Goal: Communication & Community: Answer question/provide support

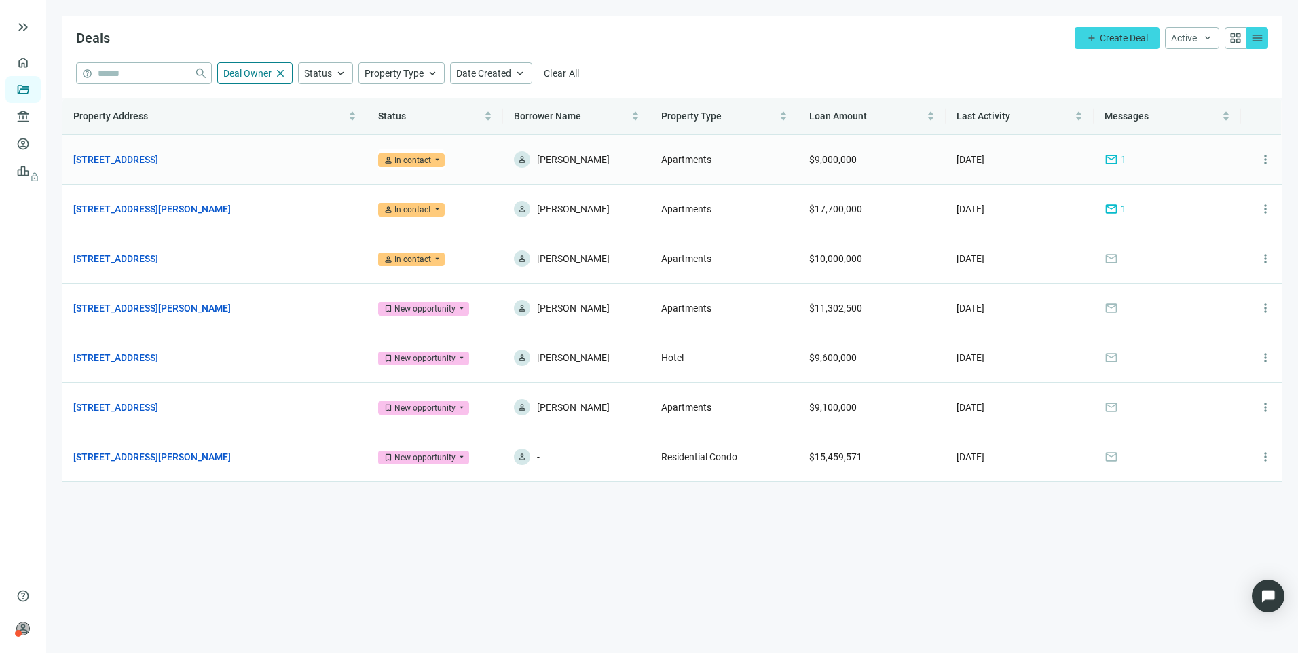
click at [1108, 166] on span "mail" at bounding box center [1112, 160] width 14 height 14
click at [34, 61] on link "Overview" at bounding box center [54, 62] width 40 height 11
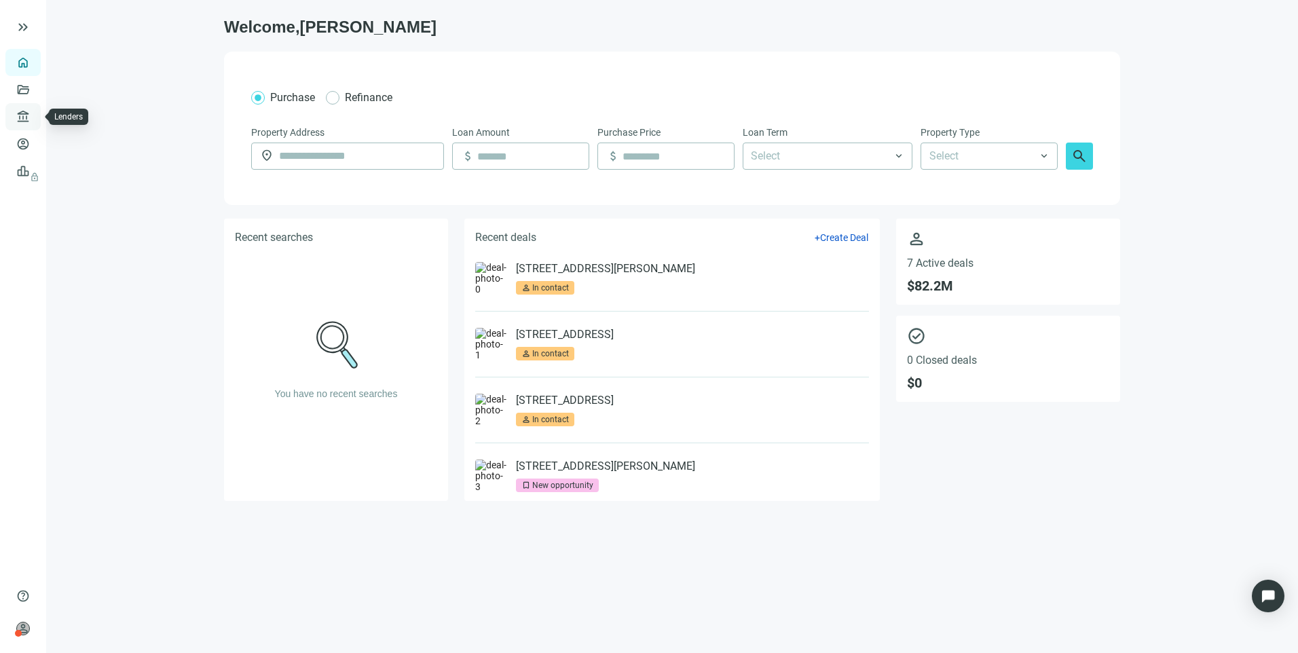
click at [34, 122] on link "Lenders" at bounding box center [51, 116] width 35 height 11
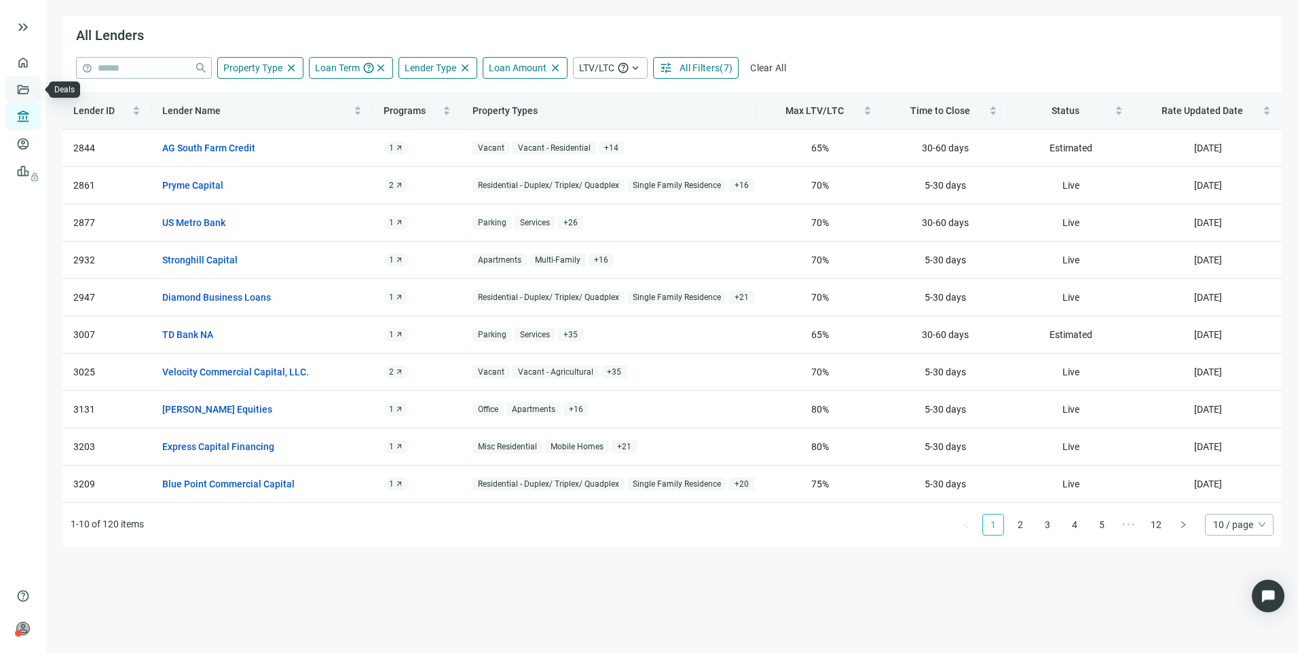
click at [34, 88] on link "Deals" at bounding box center [46, 89] width 24 height 11
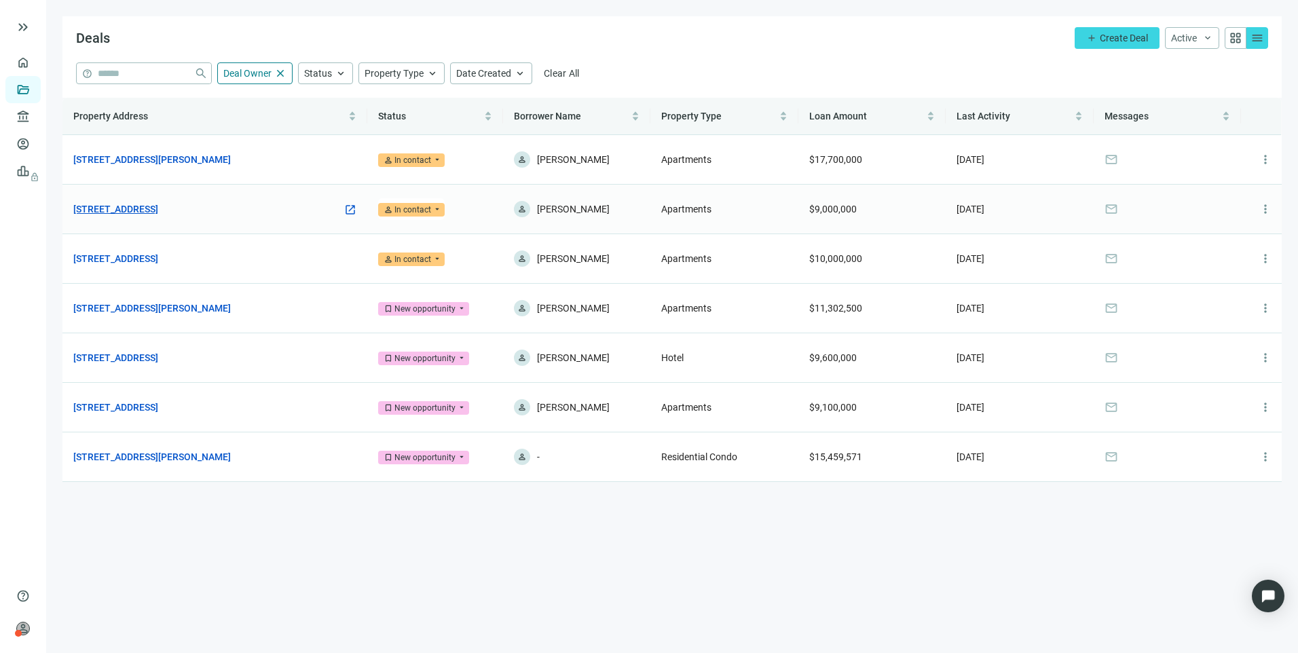
click at [158, 209] on link "7149 Trail Lake Dr, Fort Worth, TX 76133" at bounding box center [115, 209] width 85 height 15
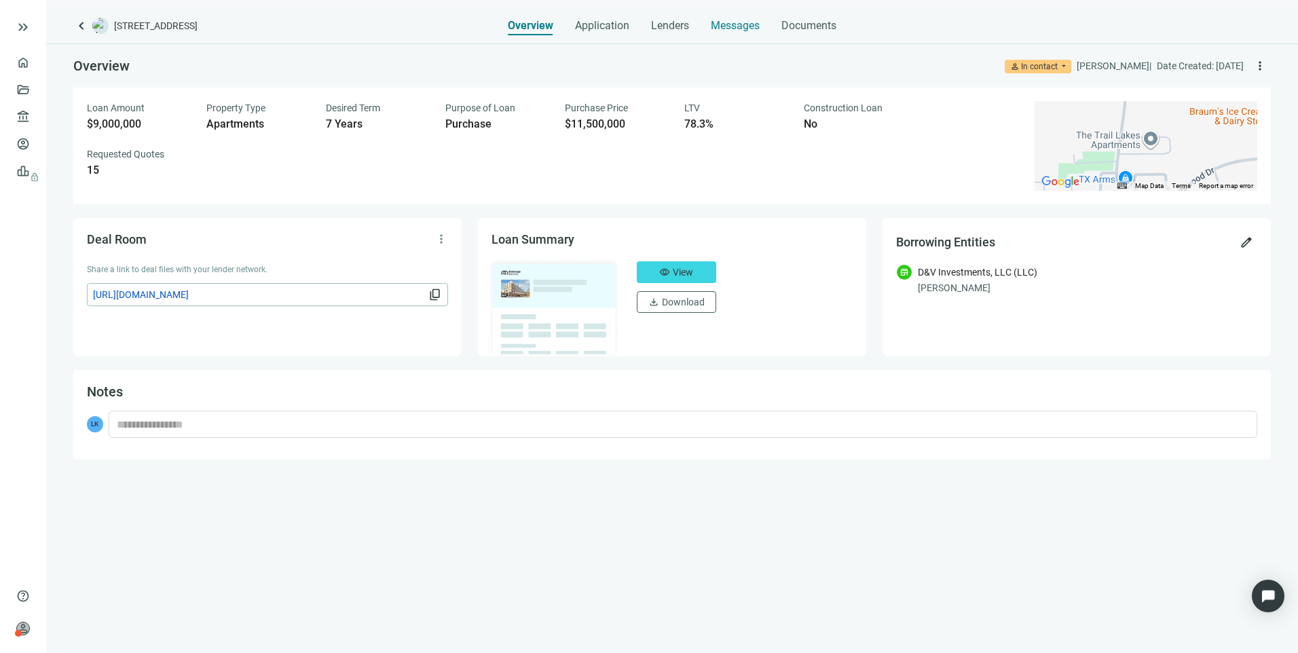
click at [741, 24] on span "Messages" at bounding box center [735, 25] width 49 height 13
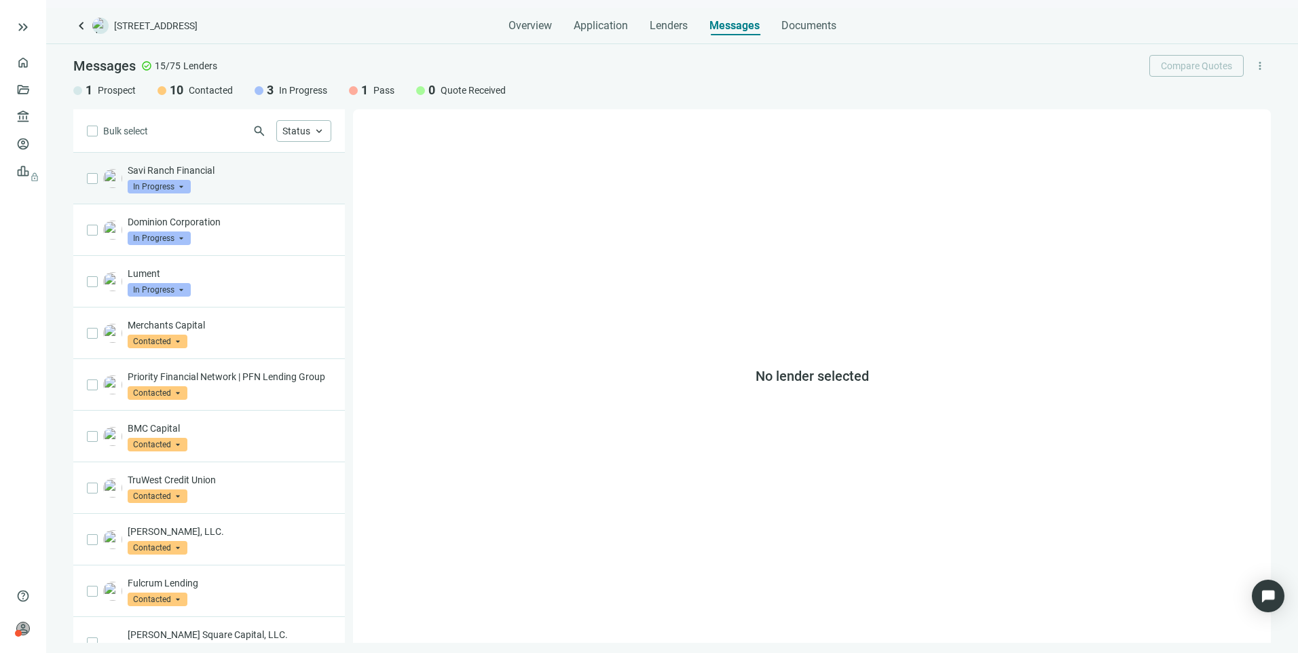
click at [251, 170] on p "Savi Ranch Financial" at bounding box center [230, 171] width 204 height 14
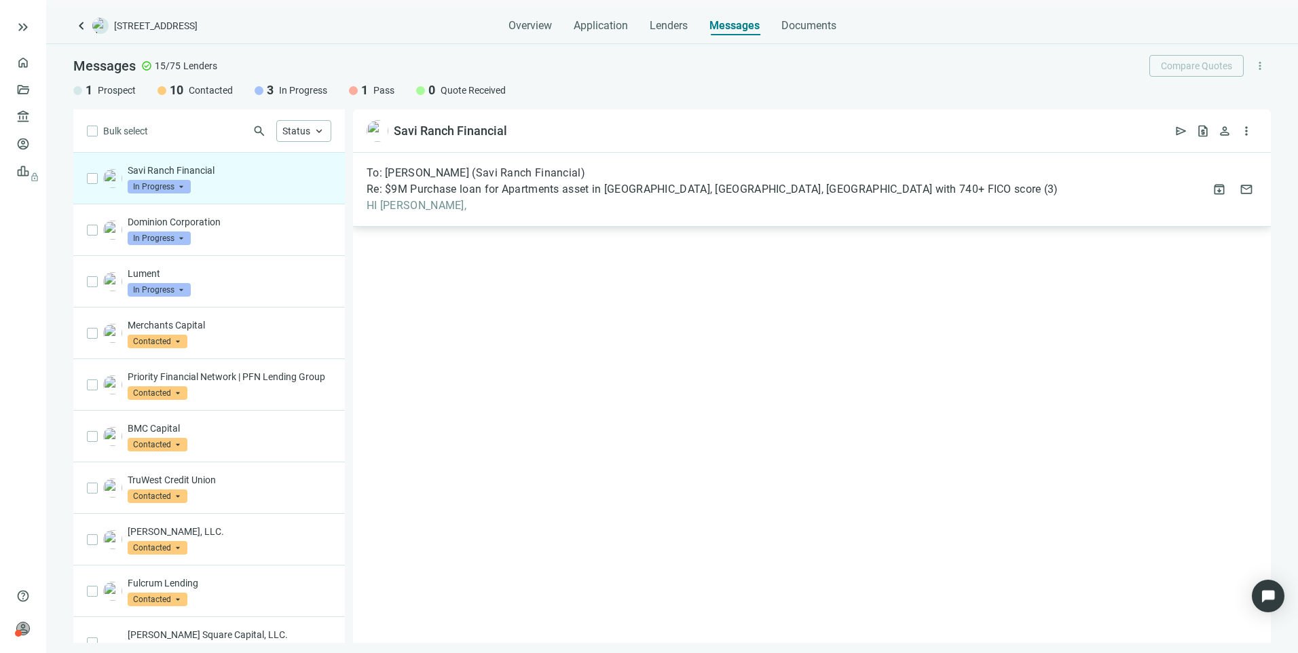
click at [471, 197] on div "To: Michael Rivas (Savi Ranch Financial) Re: $9M Purchase loan for Apartments a…" at bounding box center [713, 189] width 692 height 46
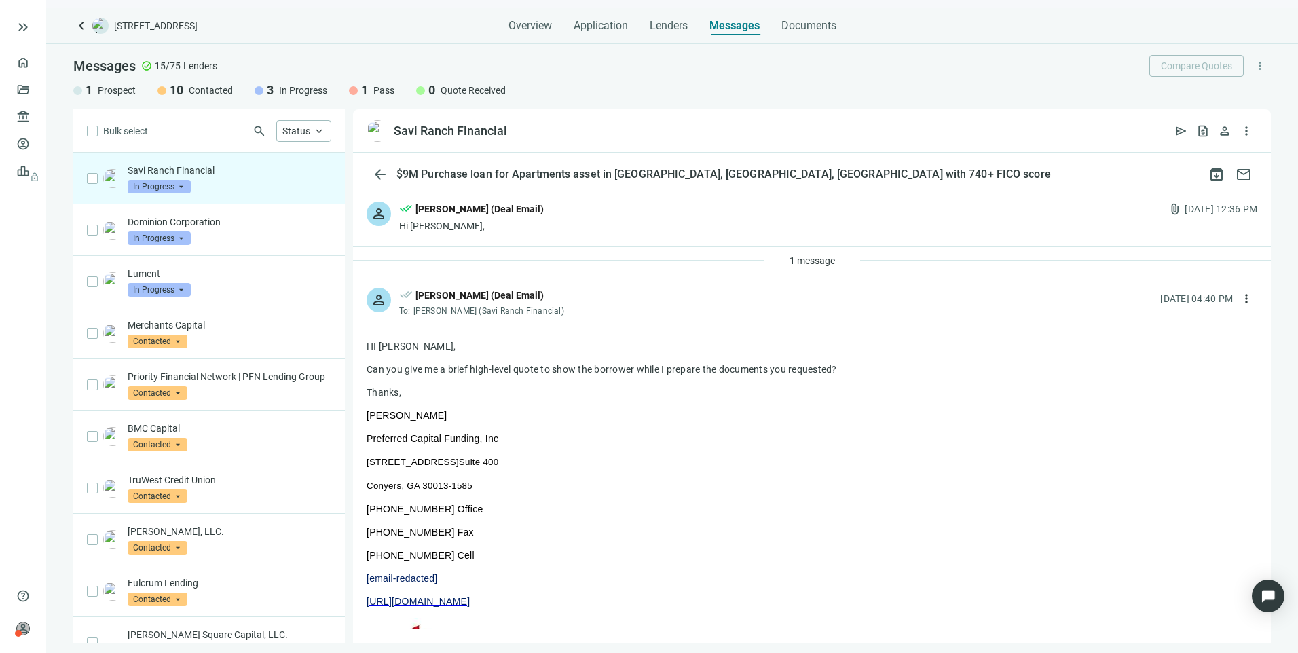
click at [494, 225] on div "Hi Michael," at bounding box center [471, 226] width 145 height 14
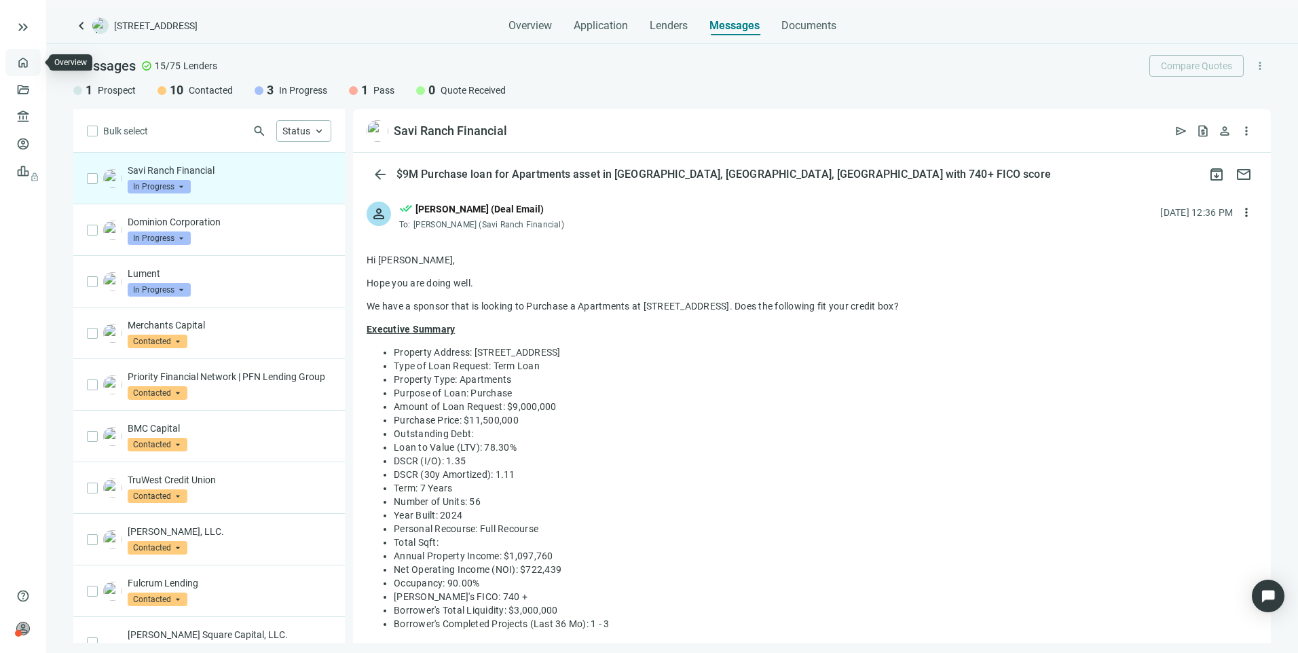
click at [34, 67] on link "Overview" at bounding box center [54, 62] width 40 height 11
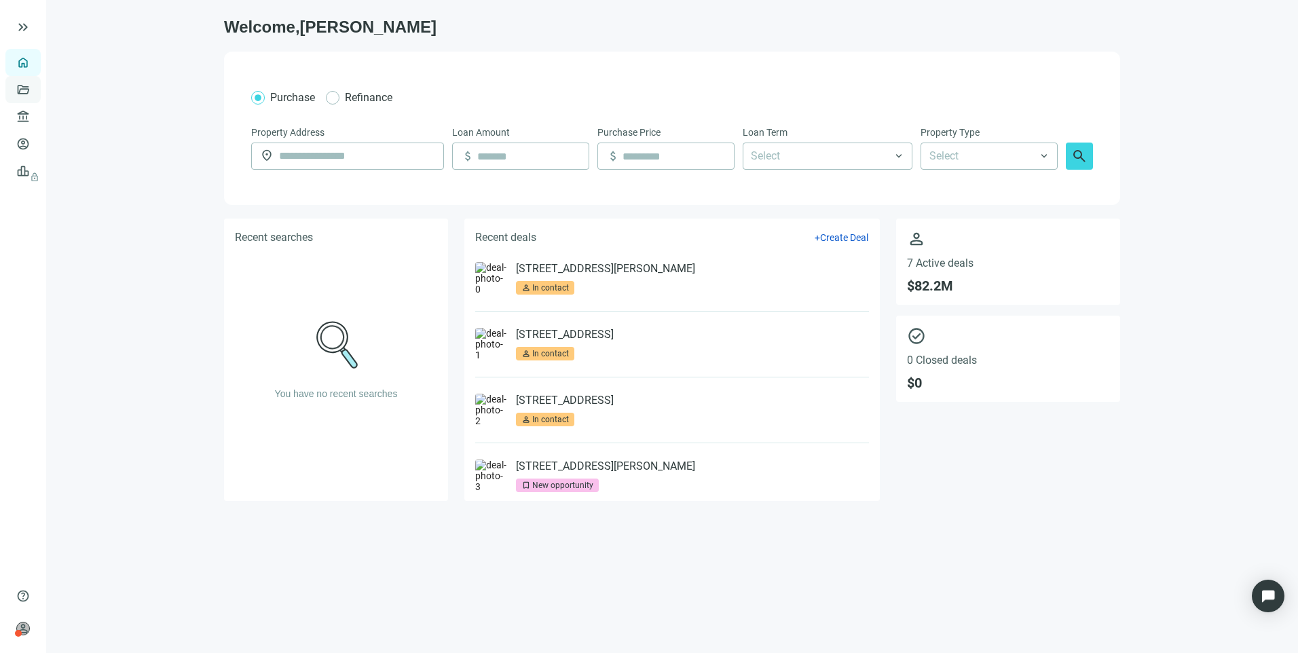
click at [34, 89] on link "Deals" at bounding box center [46, 89] width 24 height 11
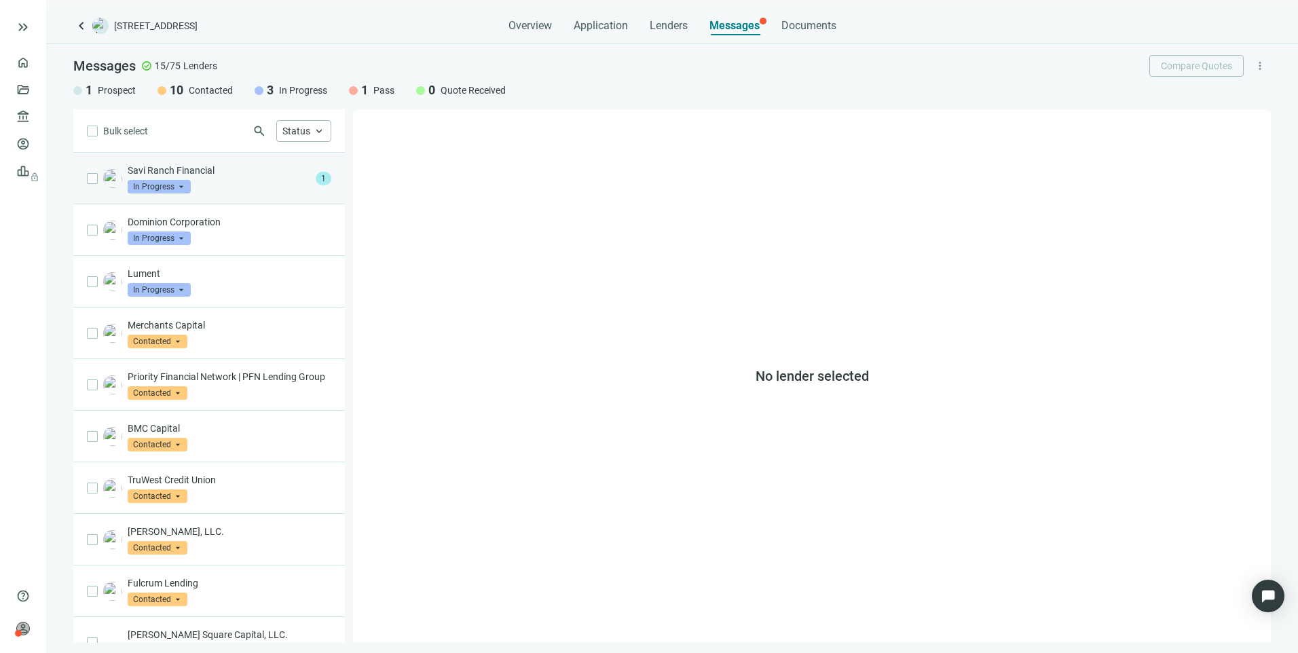
click at [270, 183] on div "Savi Ranch Financial In Progress arrow_drop_down" at bounding box center [219, 179] width 183 height 30
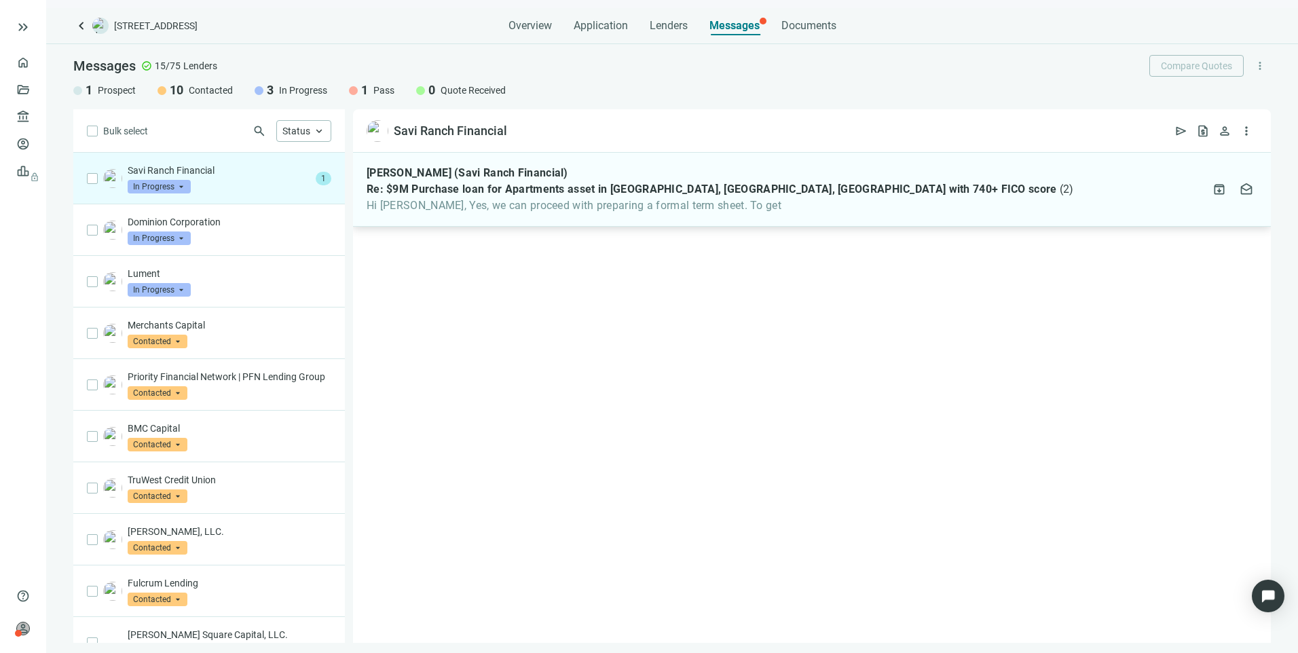
click at [737, 203] on span "Hi Larry, Yes, we can proceed with preparing a formal term sheet. To get" at bounding box center [721, 206] width 708 height 14
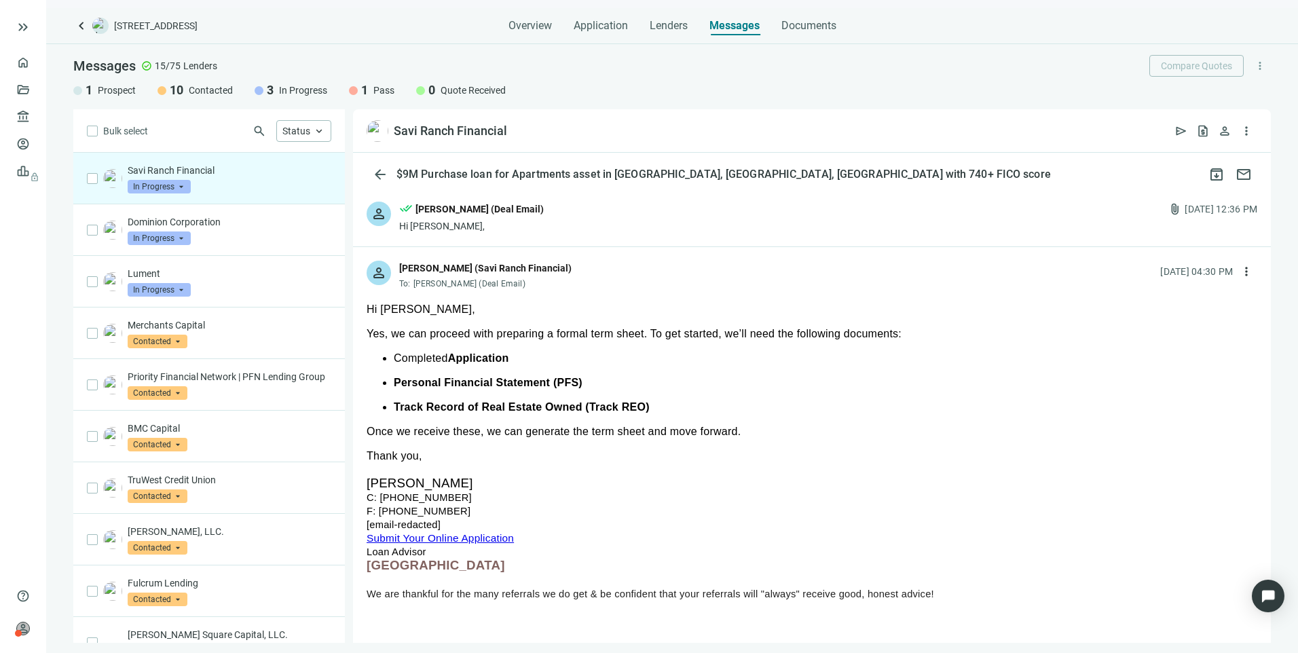
click at [613, 215] on div "person done_all Larry Kendrick (Deal Email) Hi Michael, attach_file 09.15.2025,…" at bounding box center [812, 217] width 918 height 58
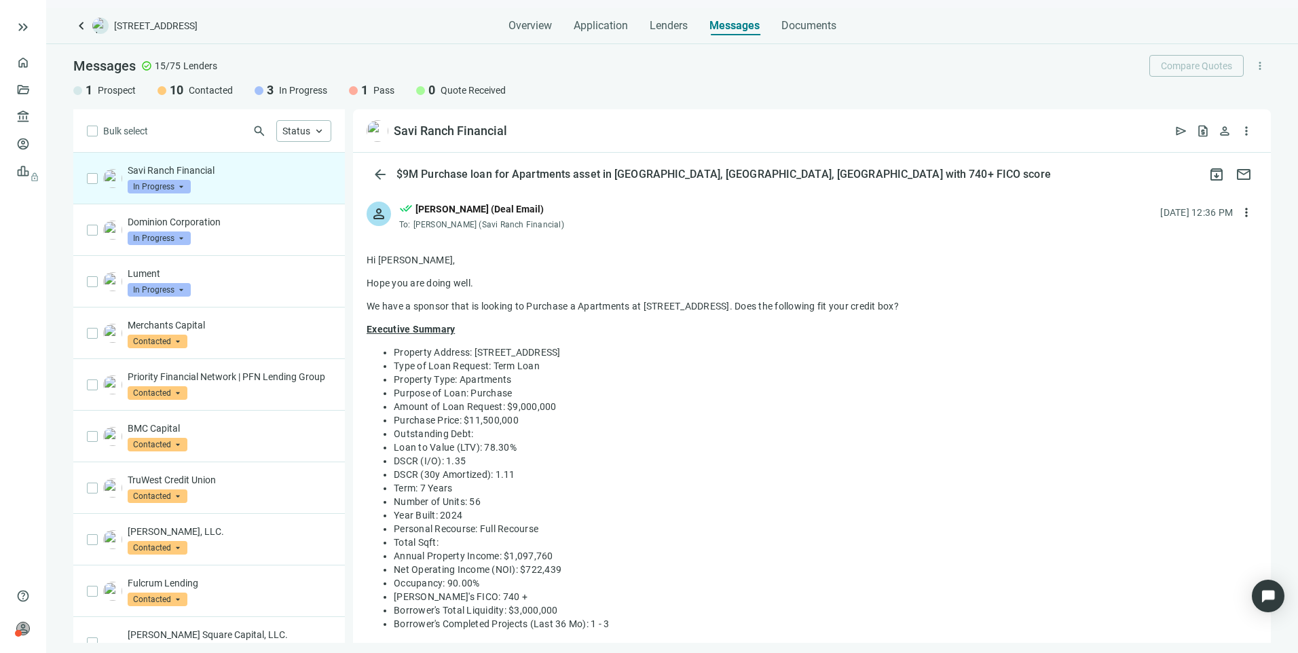
click at [613, 215] on div "person done_all Larry Kendrick (Deal Email) To: Michael Rivas (Savi Ranch Finan…" at bounding box center [812, 210] width 918 height 45
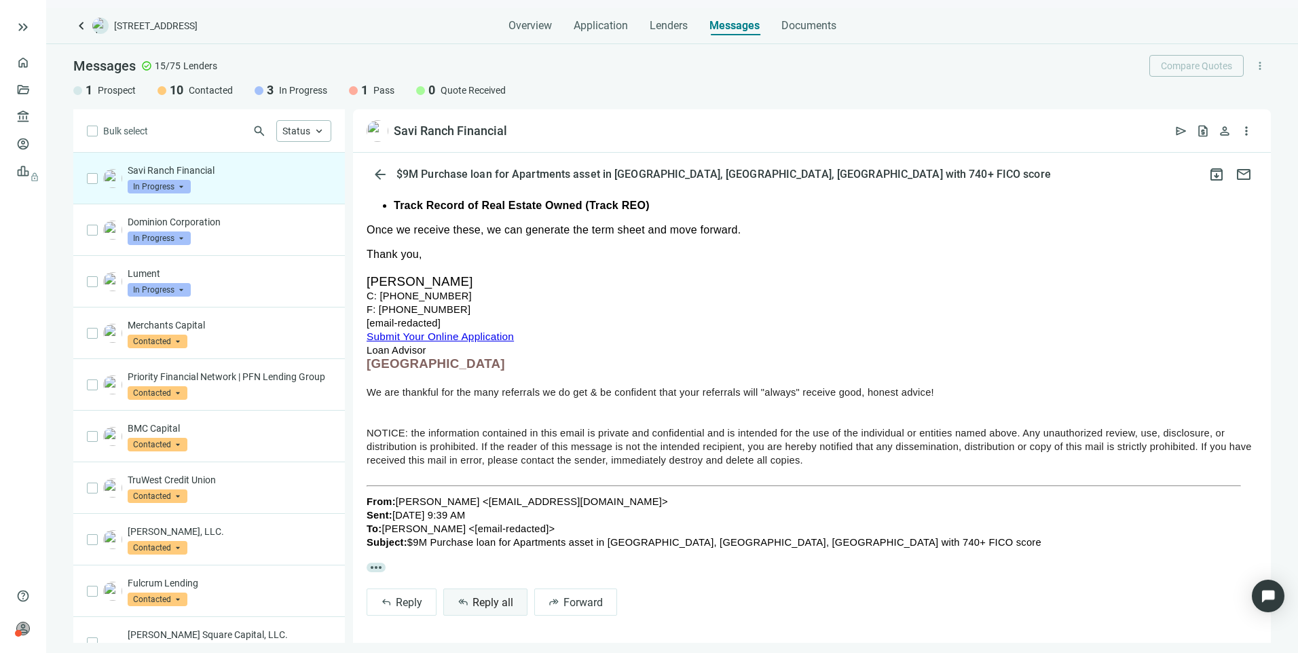
click at [498, 602] on span "Reply all" at bounding box center [493, 602] width 41 height 13
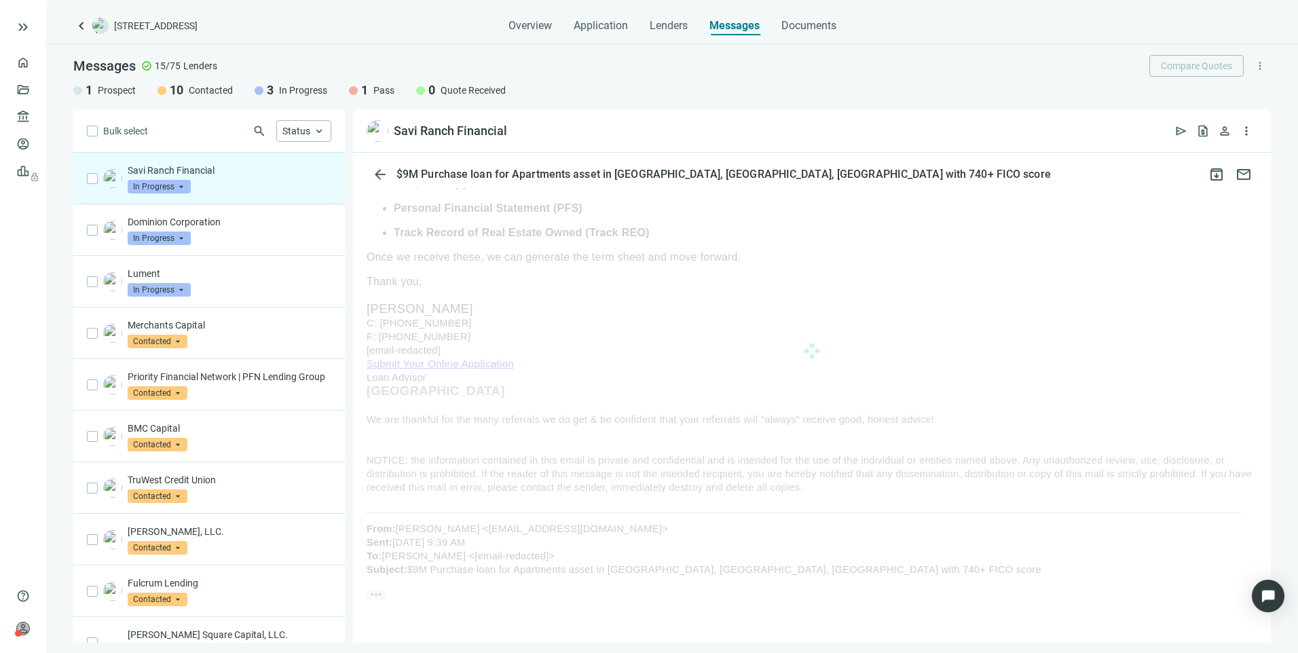
scroll to position [205, 0]
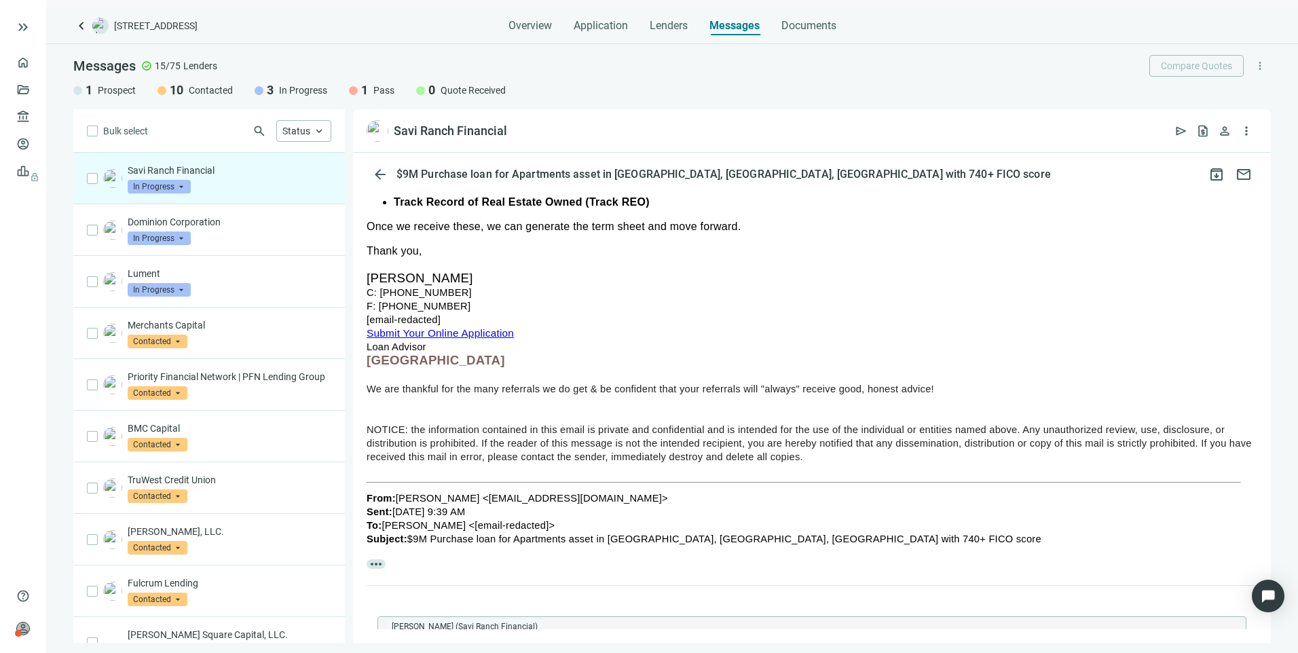
type textarea "**********"
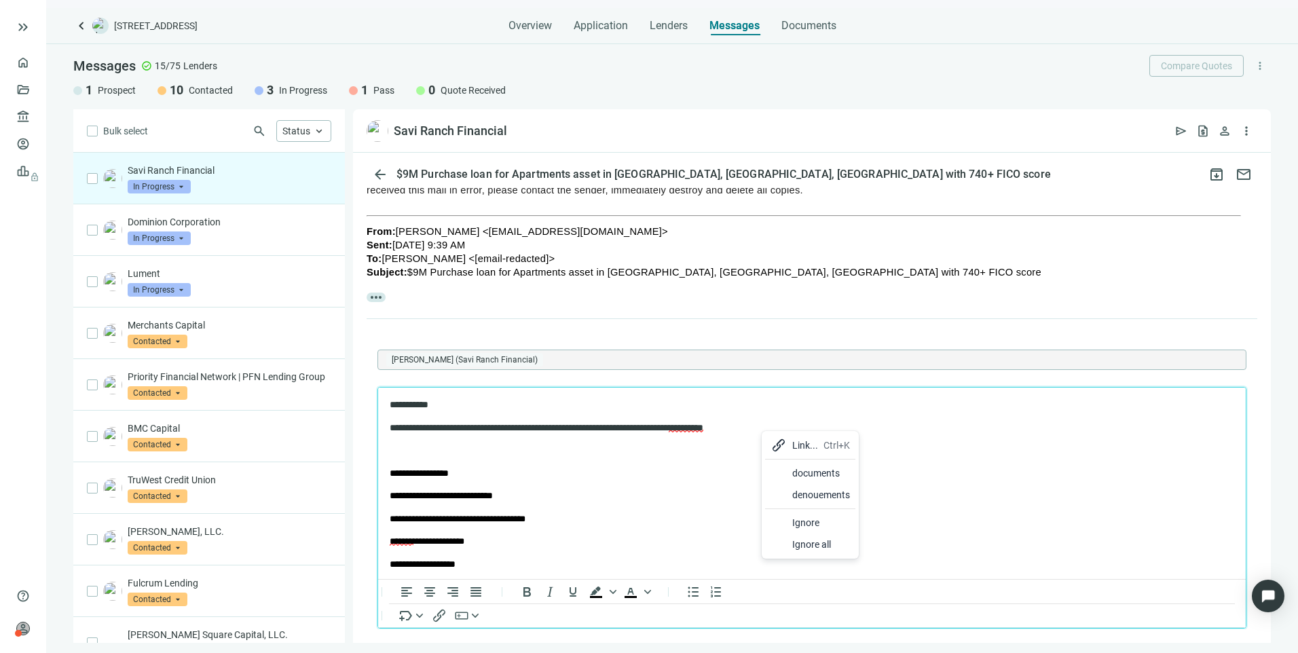
drag, startPoint x: 823, startPoint y: 473, endPoint x: 428, endPoint y: 57, distance: 573.5
click at [823, 473] on div "documents" at bounding box center [821, 473] width 58 height 16
click at [418, 454] on p "Rich Text Area. Press ALT-0 for help." at bounding box center [812, 451] width 845 height 14
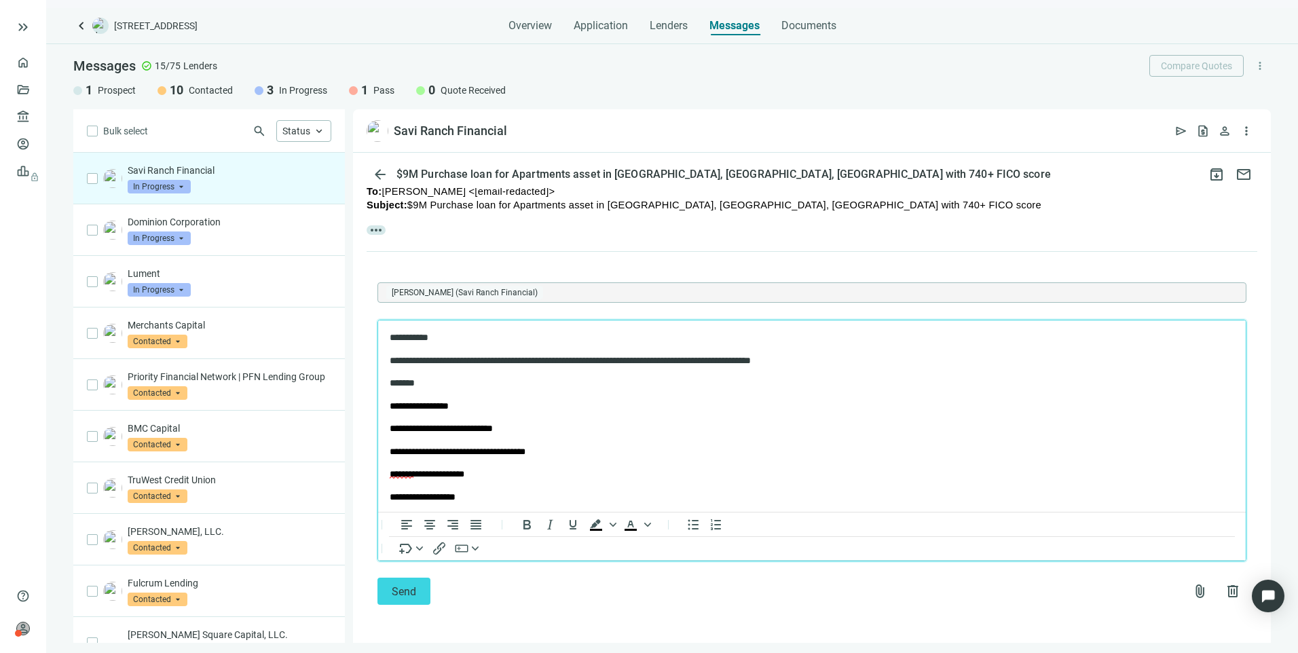
scroll to position [543, 0]
click at [390, 594] on button "Send" at bounding box center [404, 591] width 53 height 27
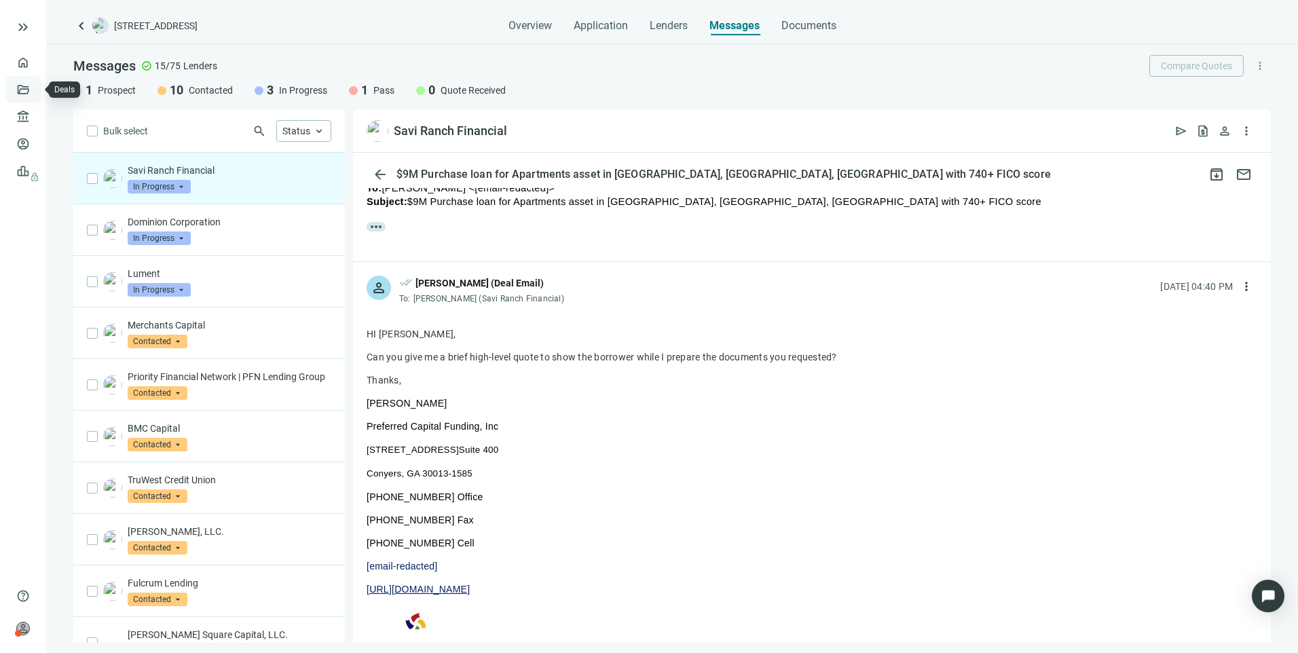
click at [34, 89] on link "Deals" at bounding box center [46, 89] width 24 height 11
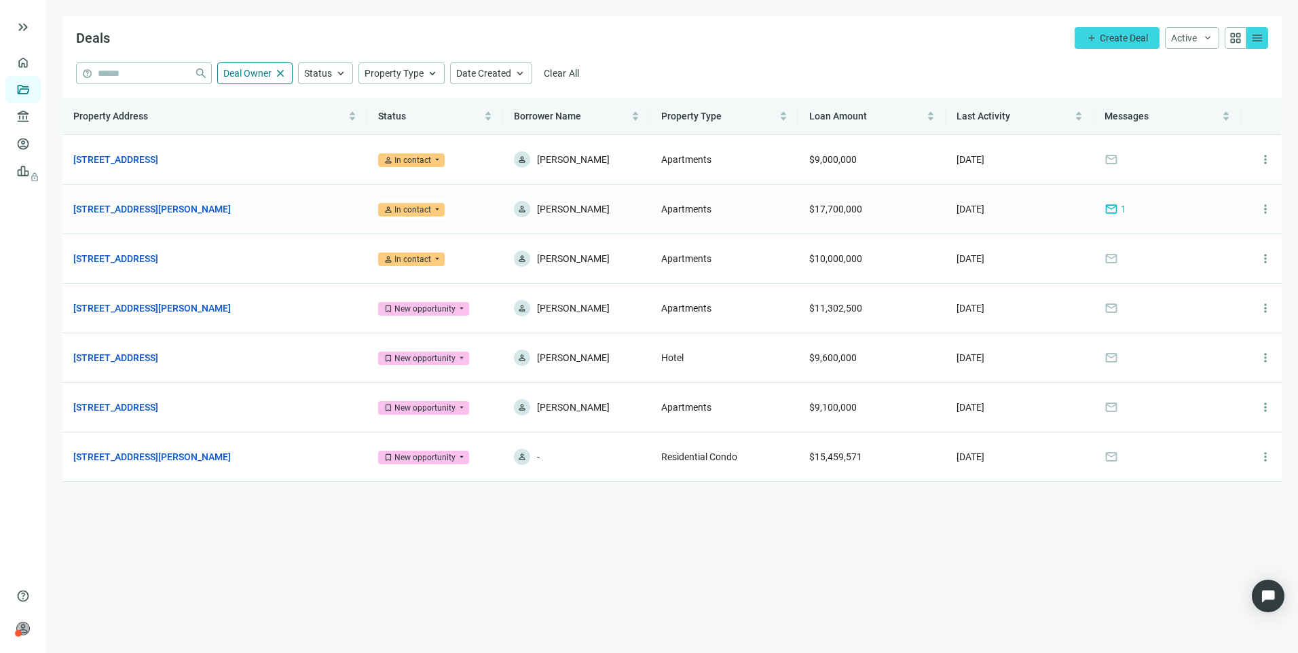
click at [1110, 209] on span "mail" at bounding box center [1112, 209] width 14 height 14
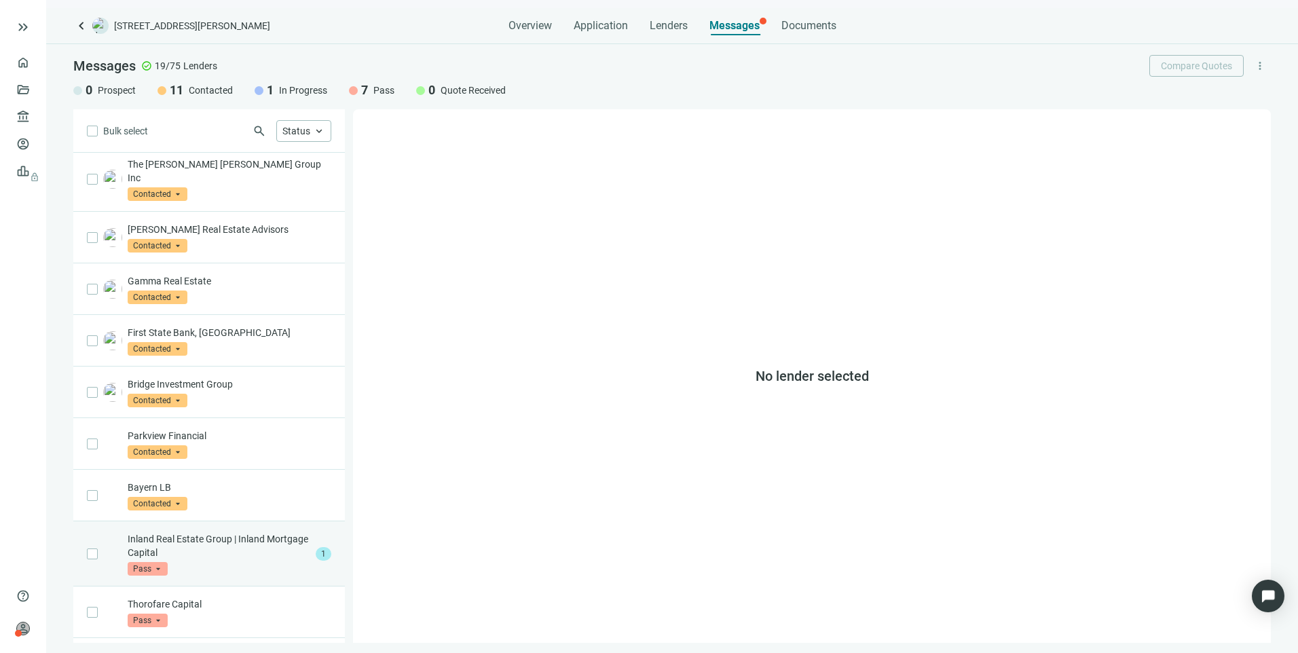
scroll to position [504, 0]
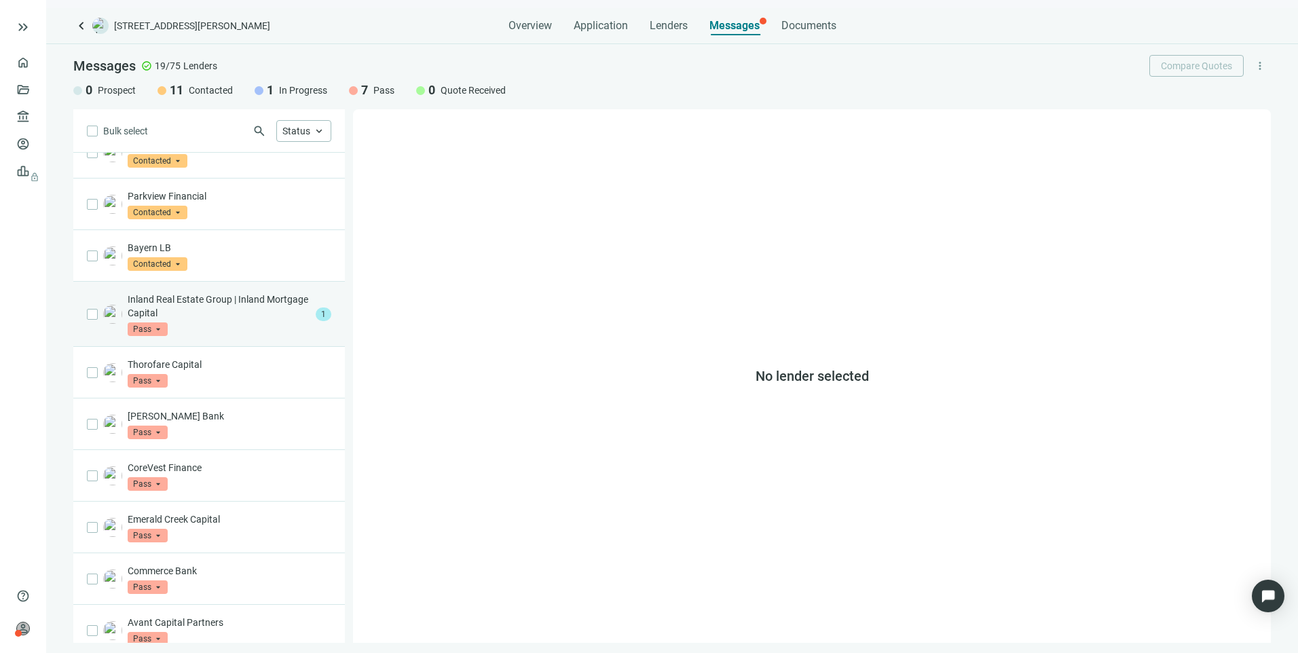
click at [229, 307] on div "Inland Real Estate Group | Inland Mortgage Capital Pass arrow_drop_down" at bounding box center [219, 314] width 183 height 43
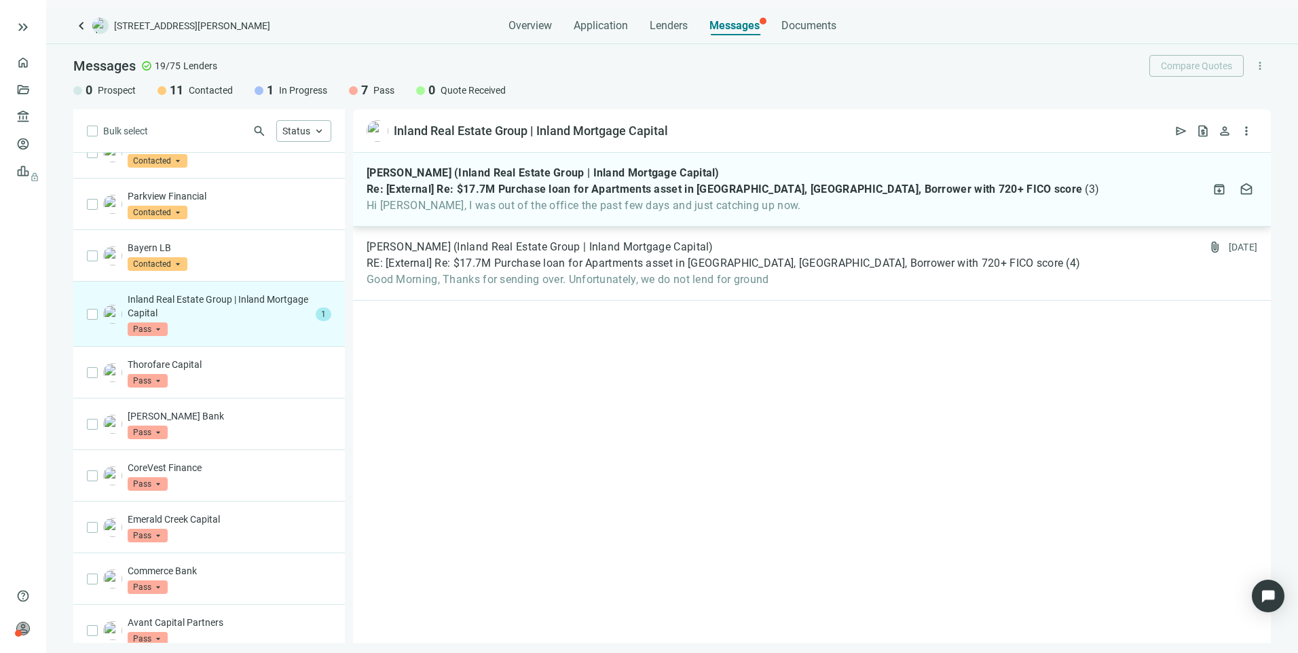
click at [766, 211] on span "Hi Larry, I was out of the office the past few days and just catching up now." at bounding box center [733, 206] width 733 height 14
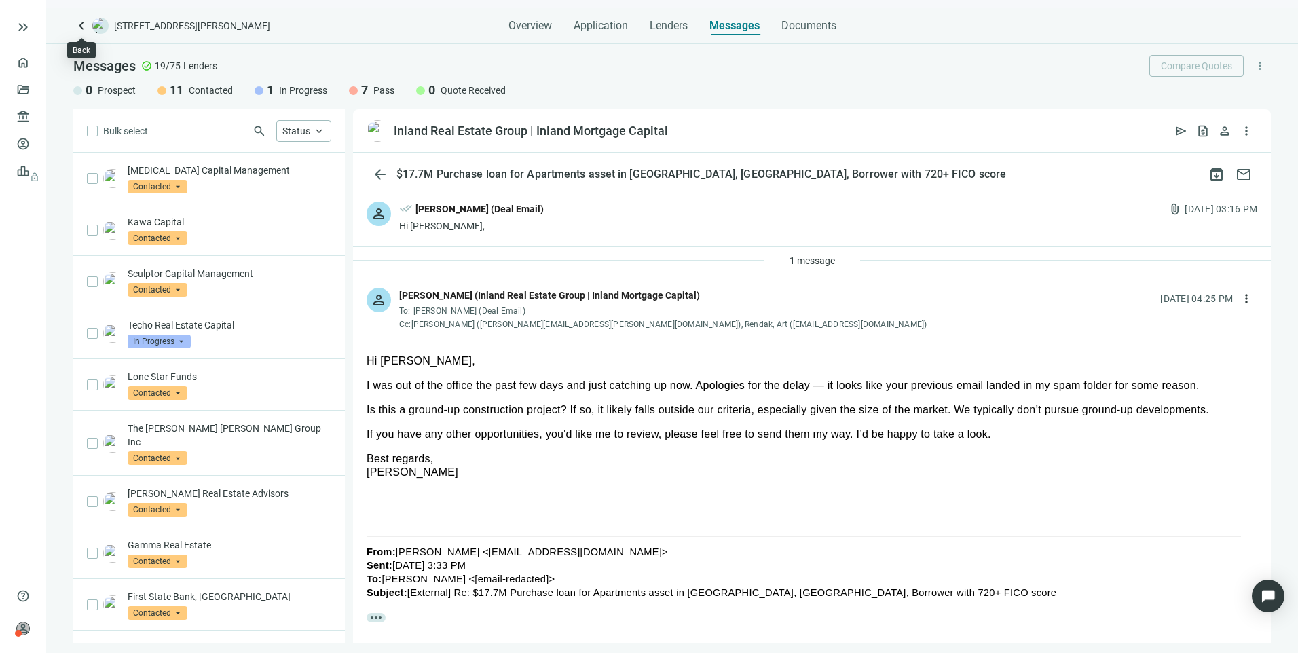
click at [83, 29] on span "keyboard_arrow_left" at bounding box center [81, 26] width 16 height 16
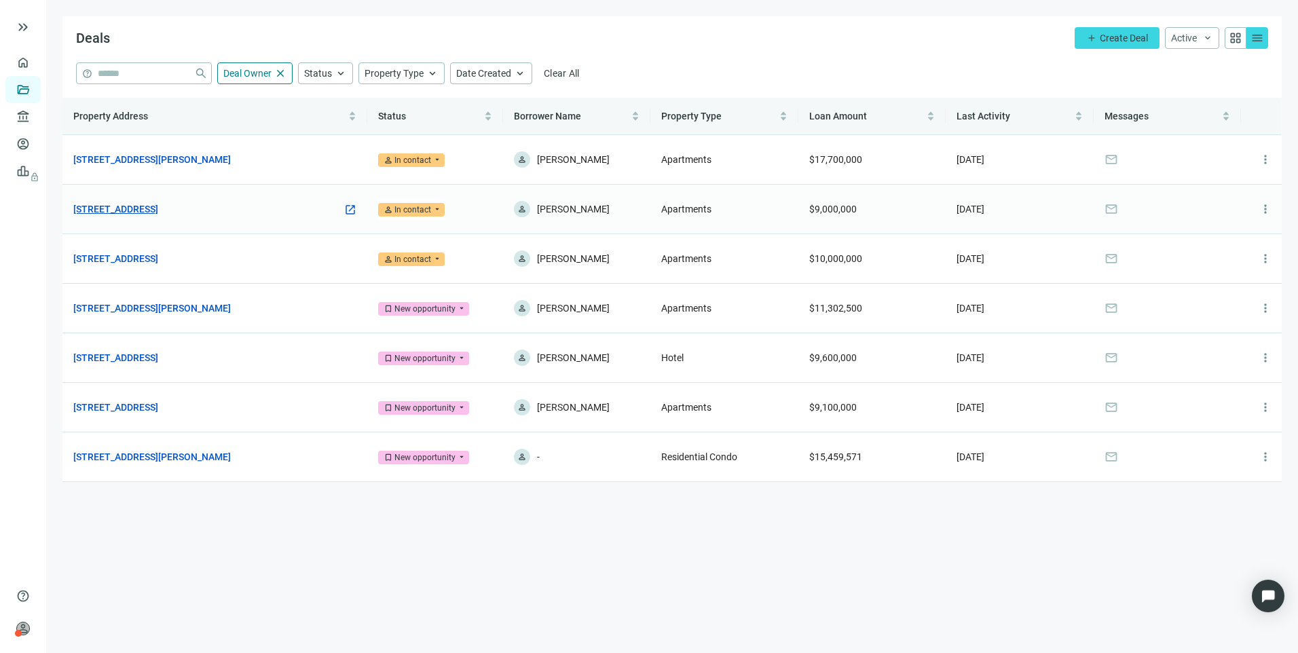
click at [158, 206] on link "7149 Trail Lake Dr, Fort Worth, TX 76133" at bounding box center [115, 209] width 85 height 15
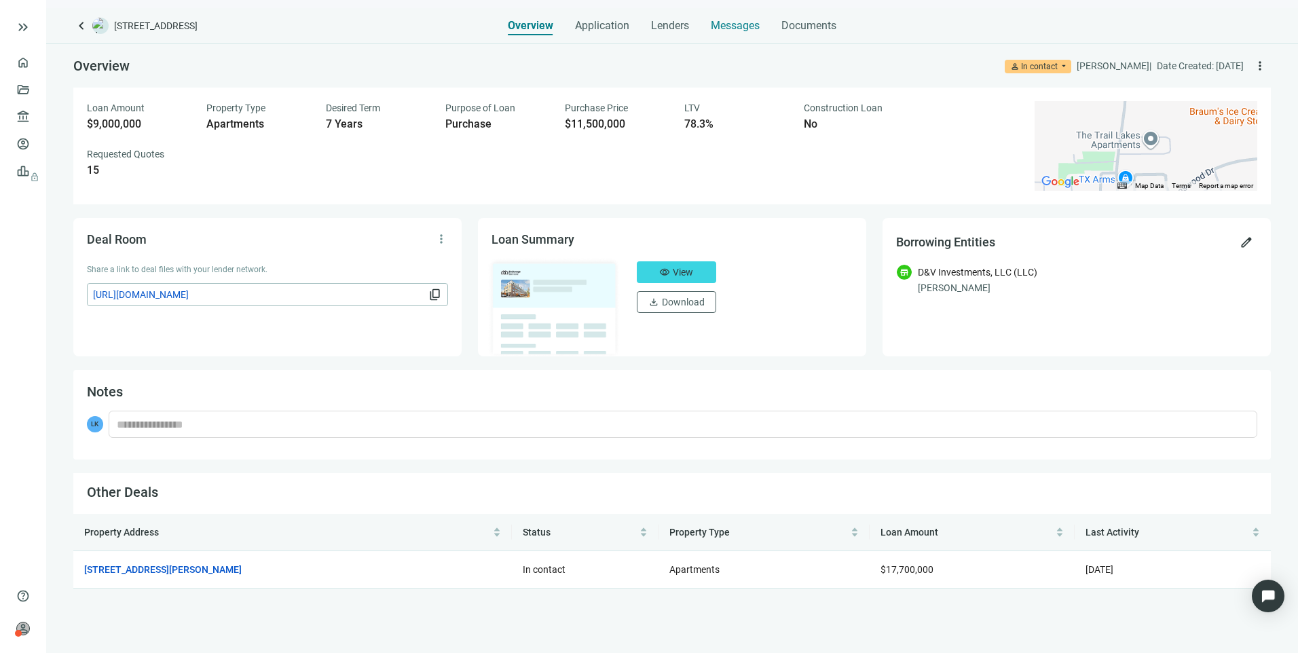
click at [740, 31] on span "Messages" at bounding box center [735, 25] width 49 height 13
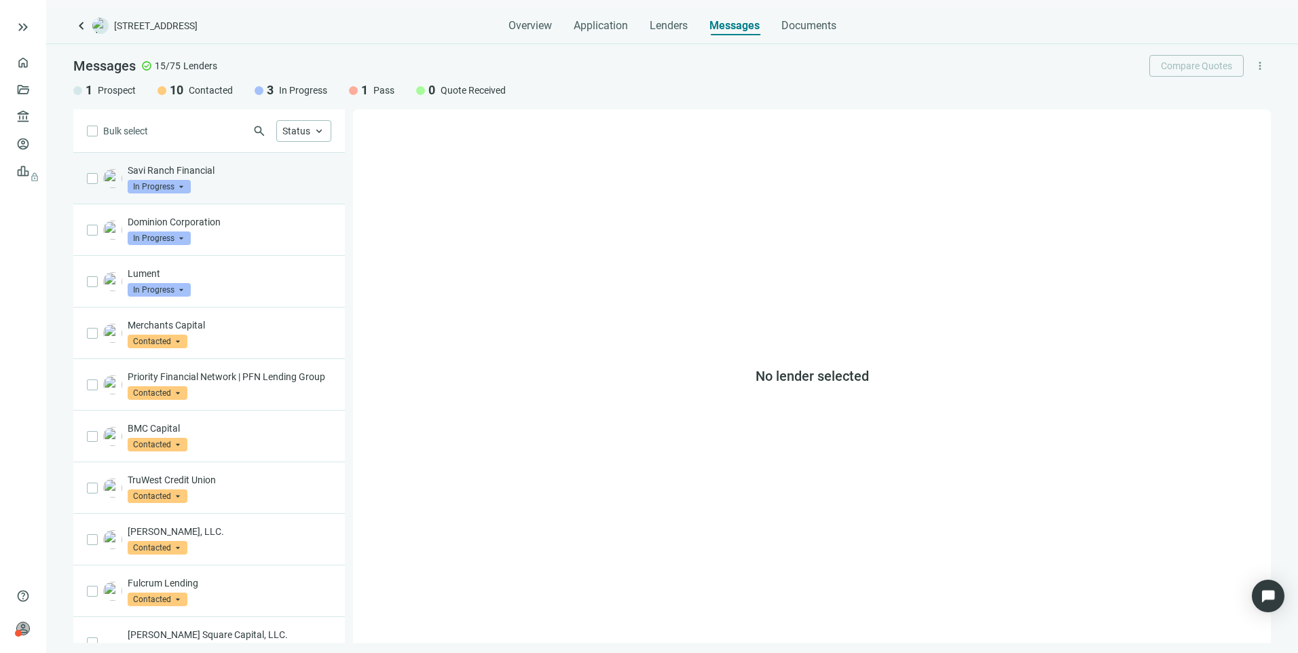
click at [251, 177] on p "Savi Ranch Financial" at bounding box center [230, 171] width 204 height 14
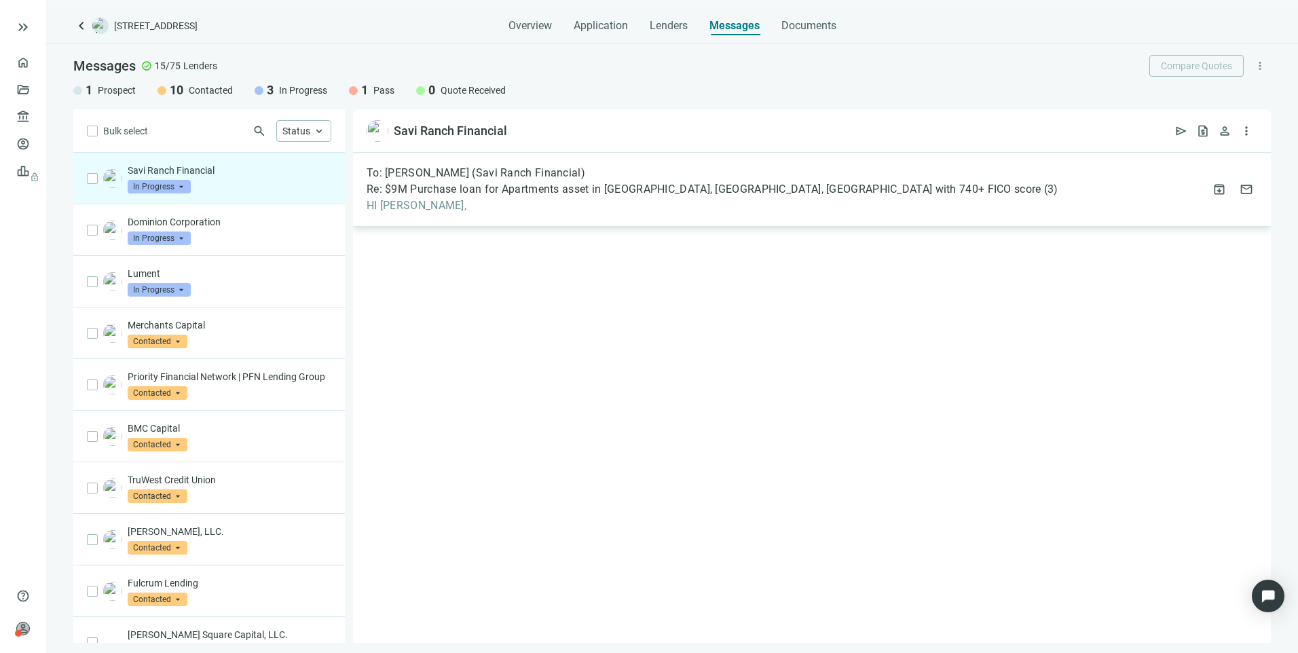
click at [528, 183] on span "Re: $9M Purchase loan for Apartments asset in Fort Worth, TX, Borrower with 740…" at bounding box center [704, 190] width 675 height 14
